Goal: Task Accomplishment & Management: Use online tool/utility

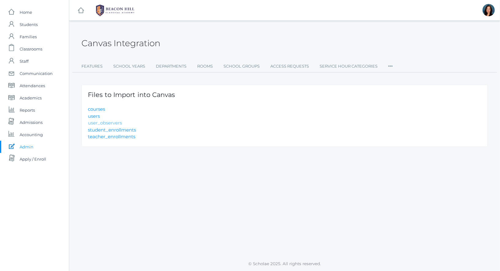
click at [105, 121] on link "user_observers" at bounding box center [105, 123] width 34 height 6
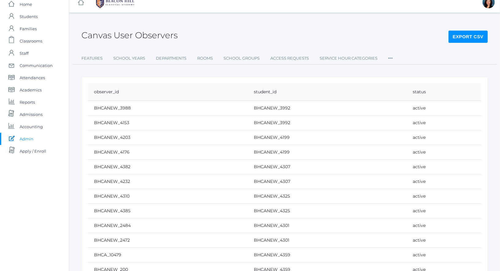
scroll to position [6, 0]
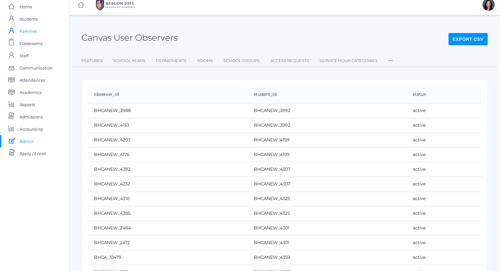
click at [22, 32] on span "Families" at bounding box center [28, 31] width 17 height 12
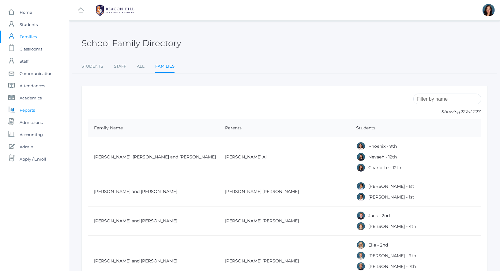
click at [27, 108] on span "Reports" at bounding box center [27, 110] width 15 height 12
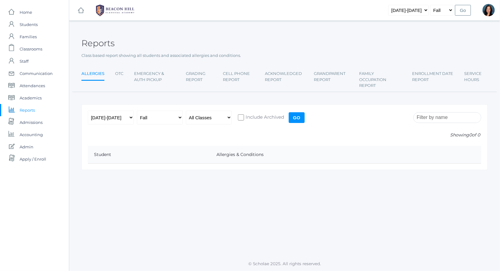
click at [292, 112] on input "Go" at bounding box center [297, 117] width 16 height 11
click at [292, 119] on input "Go" at bounding box center [297, 117] width 16 height 11
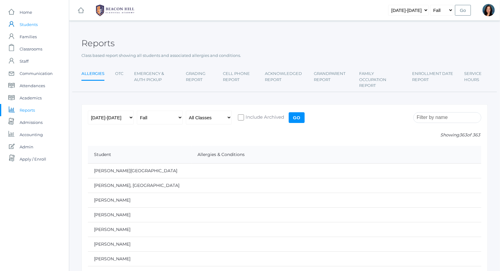
click at [35, 24] on span "Students" at bounding box center [29, 24] width 18 height 12
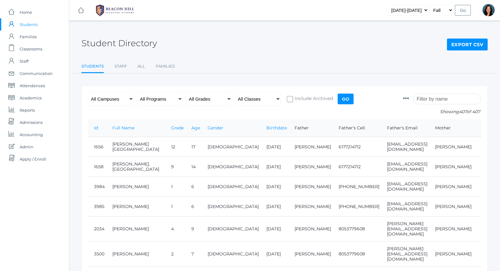
click at [409, 97] on icon at bounding box center [406, 99] width 6 height 6
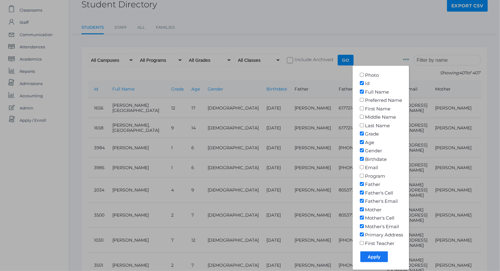
scroll to position [40, 0]
click at [250, 29] on div at bounding box center [250, 135] width 500 height 271
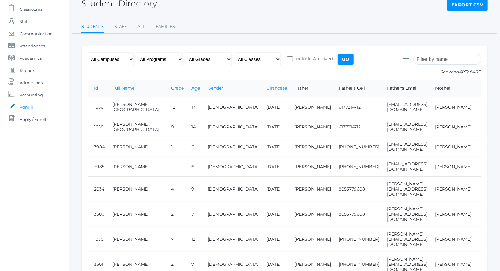
click at [34, 107] on link "icons/ui/action/edit Created with Sketch. Admin" at bounding box center [34, 107] width 69 height 12
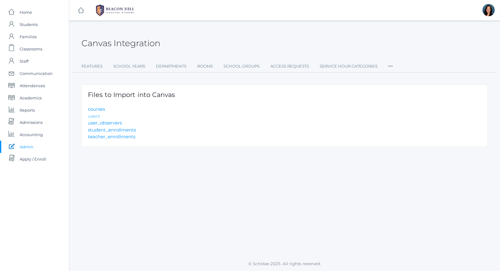
click at [93, 116] on link "users" at bounding box center [94, 116] width 12 height 6
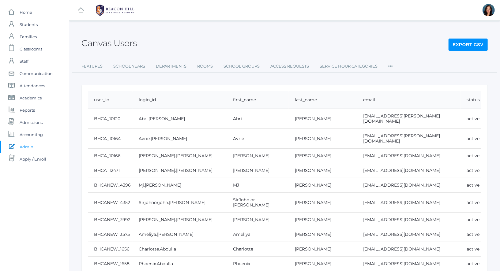
click at [469, 43] on link "Export CSV" at bounding box center [468, 44] width 31 height 5
